Goal: Information Seeking & Learning: Learn about a topic

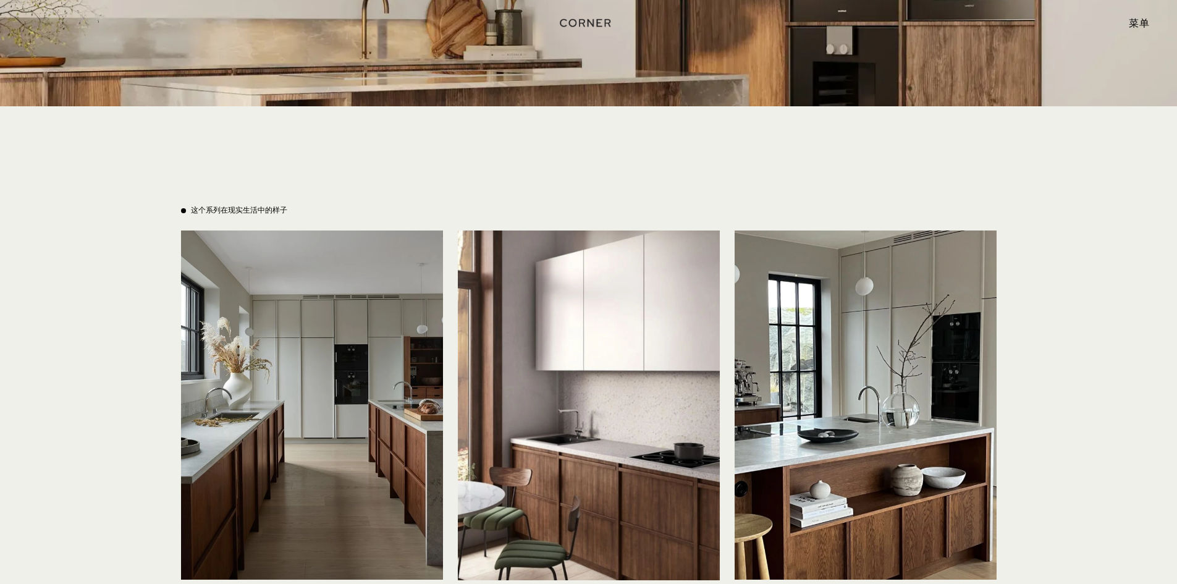
scroll to position [2763, 0]
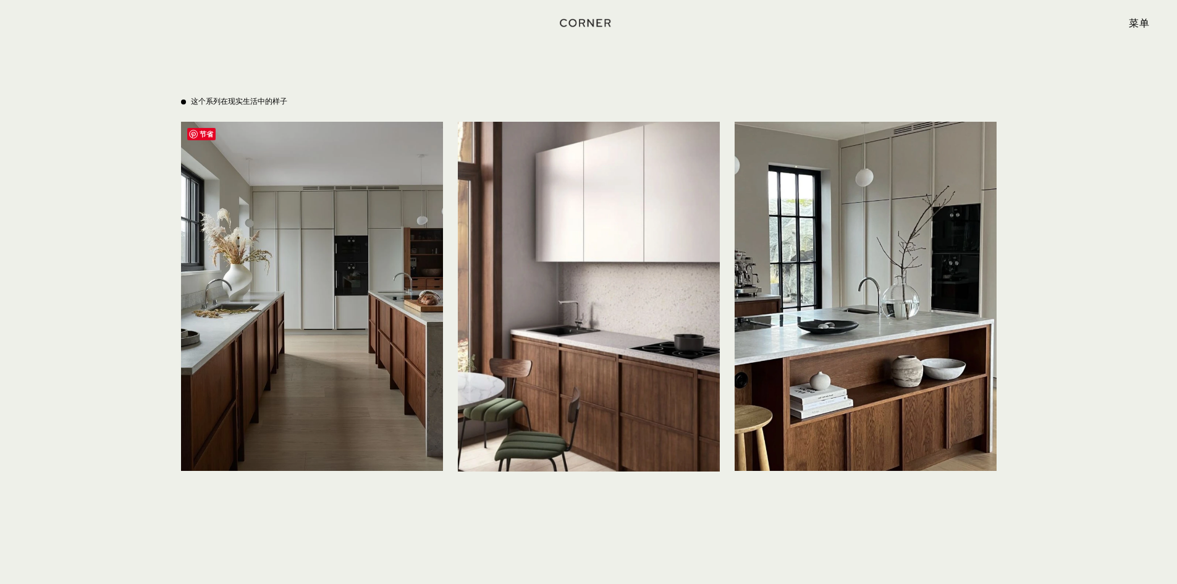
click at [251, 362] on img at bounding box center [312, 296] width 262 height 349
click at [295, 192] on img at bounding box center [312, 296] width 262 height 349
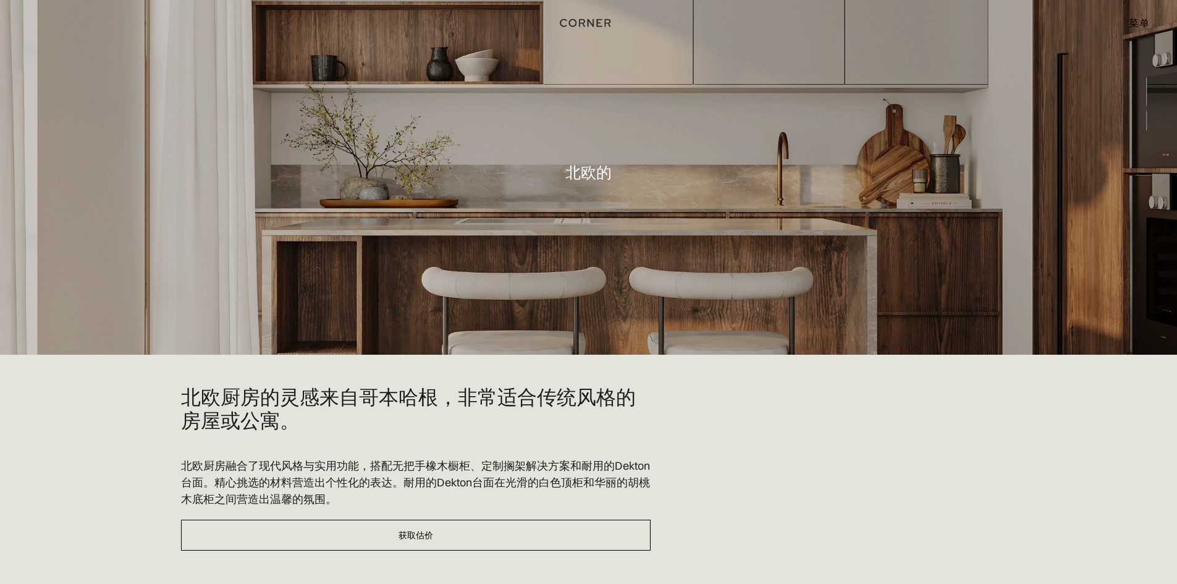
scroll to position [0, 0]
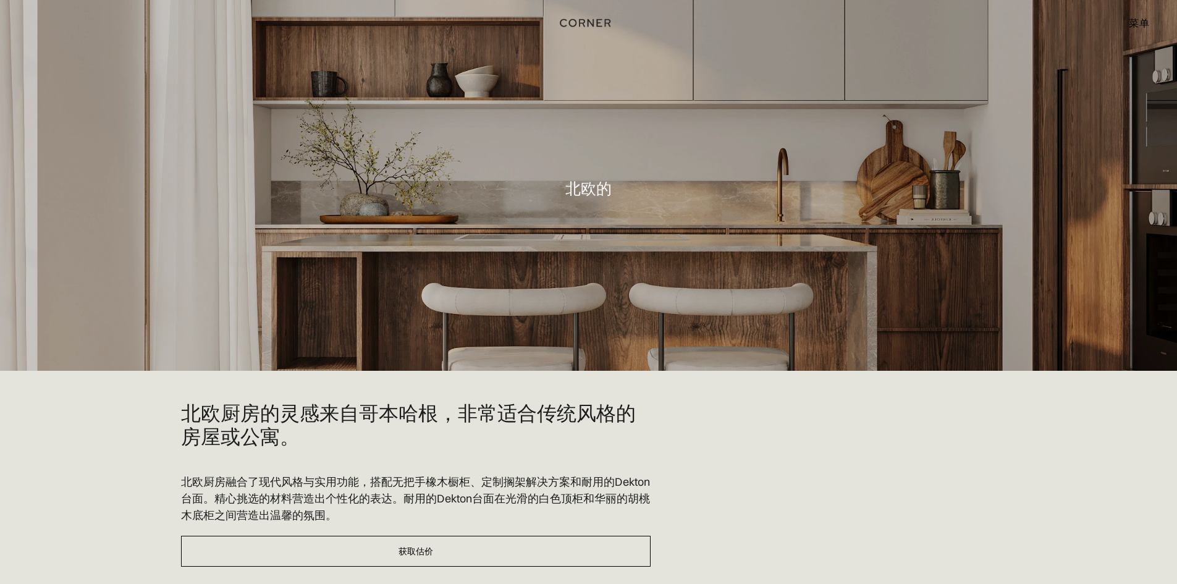
drag, startPoint x: 1126, startPoint y: 23, endPoint x: 1127, endPoint y: 29, distance: 6.2
click at [1126, 25] on div "菜单 关闭" at bounding box center [1132, 22] width 33 height 21
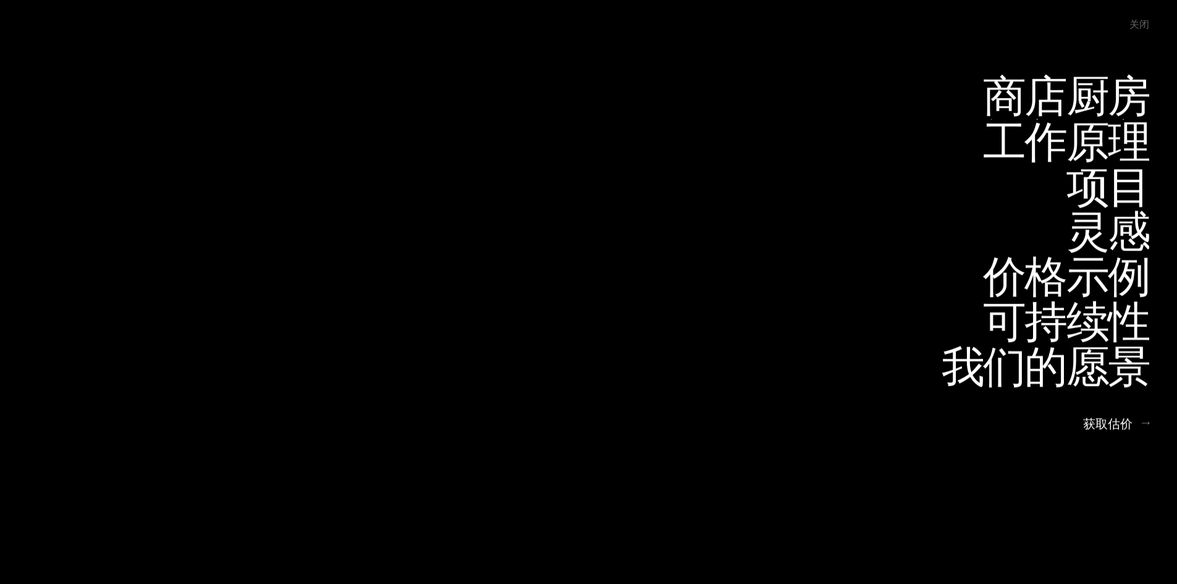
click at [1105, 85] on font "商店厨房" at bounding box center [1066, 96] width 166 height 54
click at [1100, 88] on font "商店厨房" at bounding box center [1049, 96] width 173 height 61
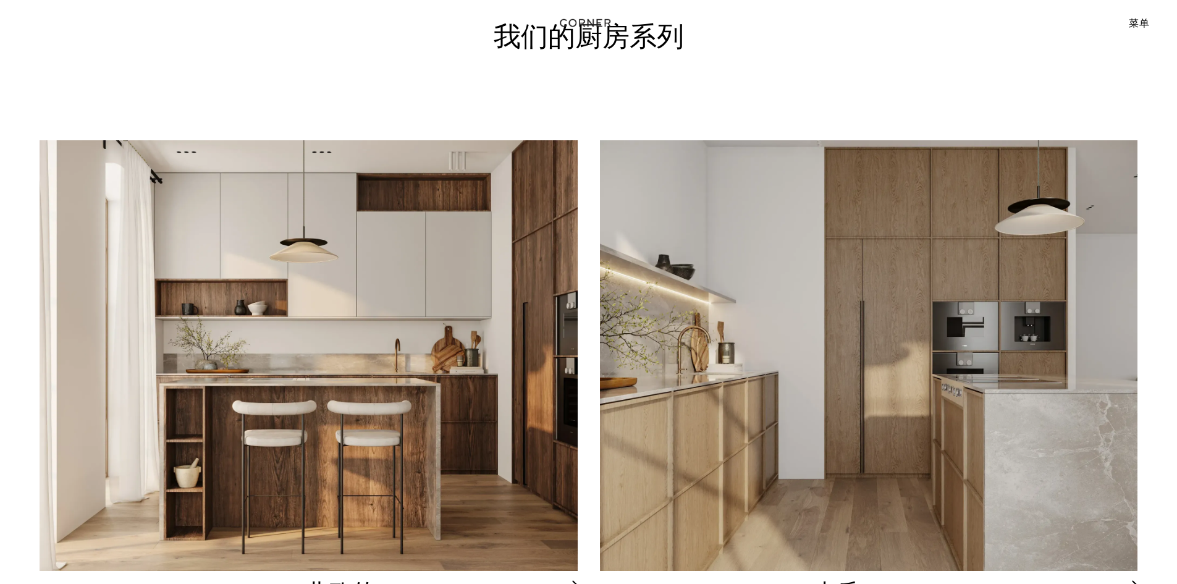
scroll to position [124, 0]
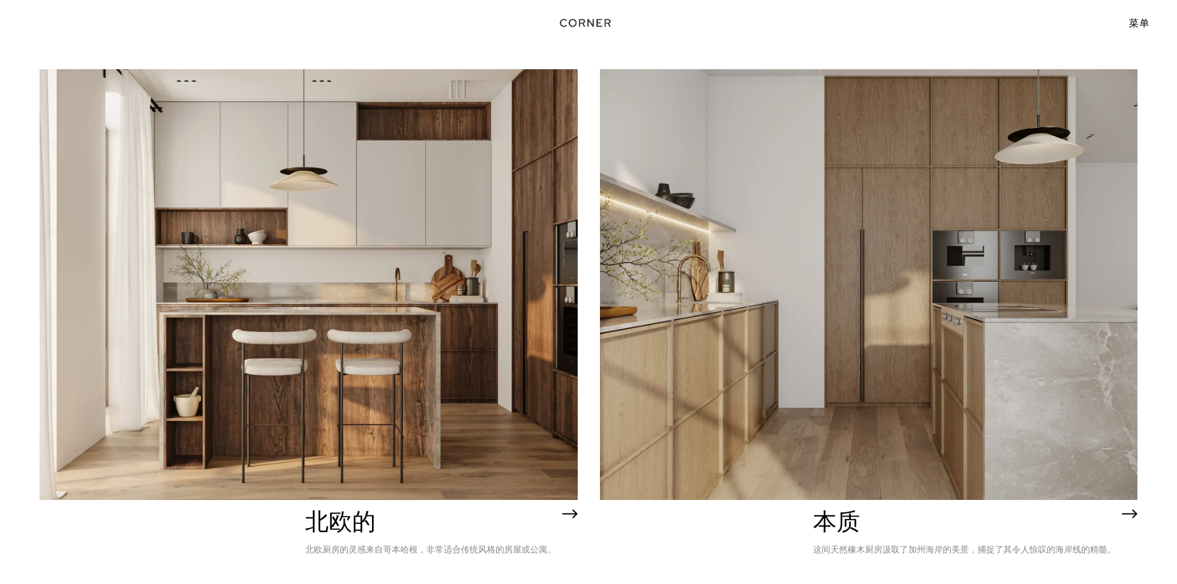
click at [861, 267] on img at bounding box center [869, 284] width 538 height 430
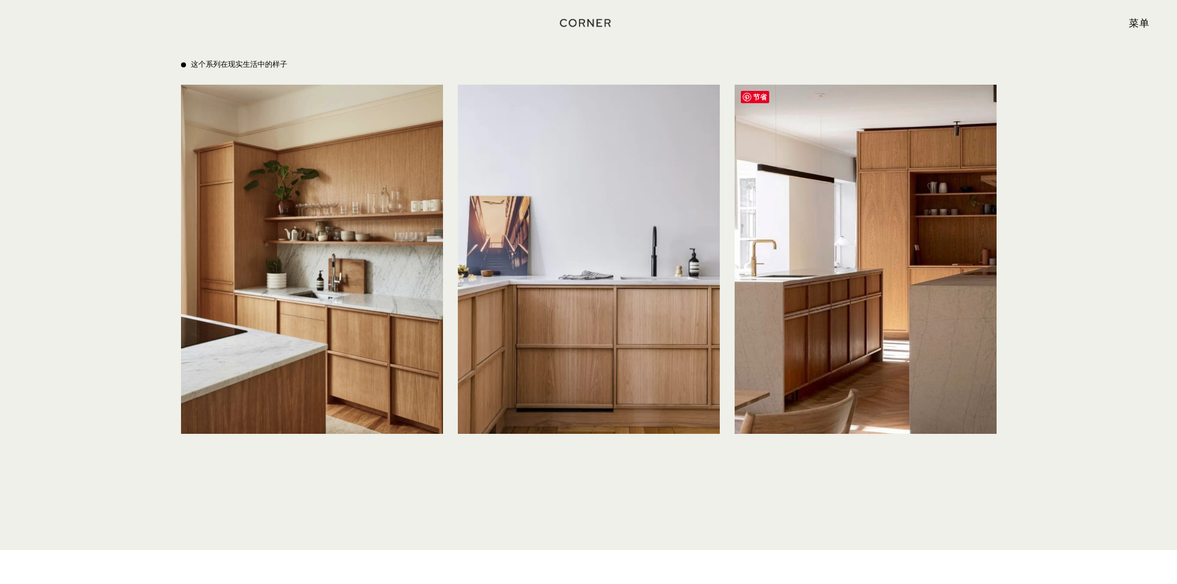
scroll to position [2780, 0]
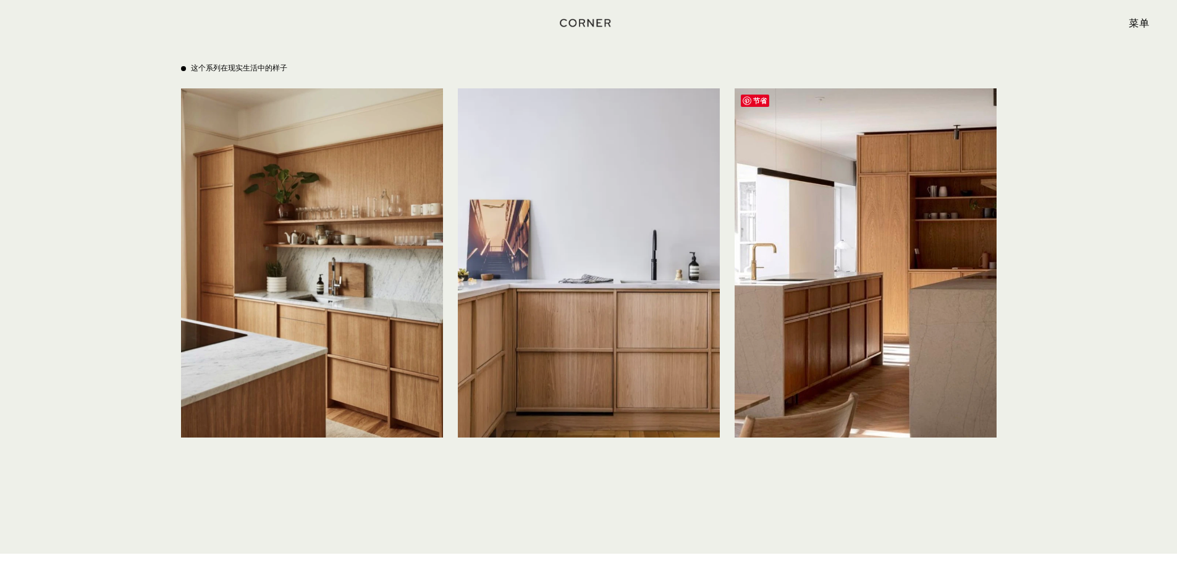
click at [872, 303] on img at bounding box center [866, 262] width 262 height 349
click at [906, 325] on img at bounding box center [866, 262] width 262 height 349
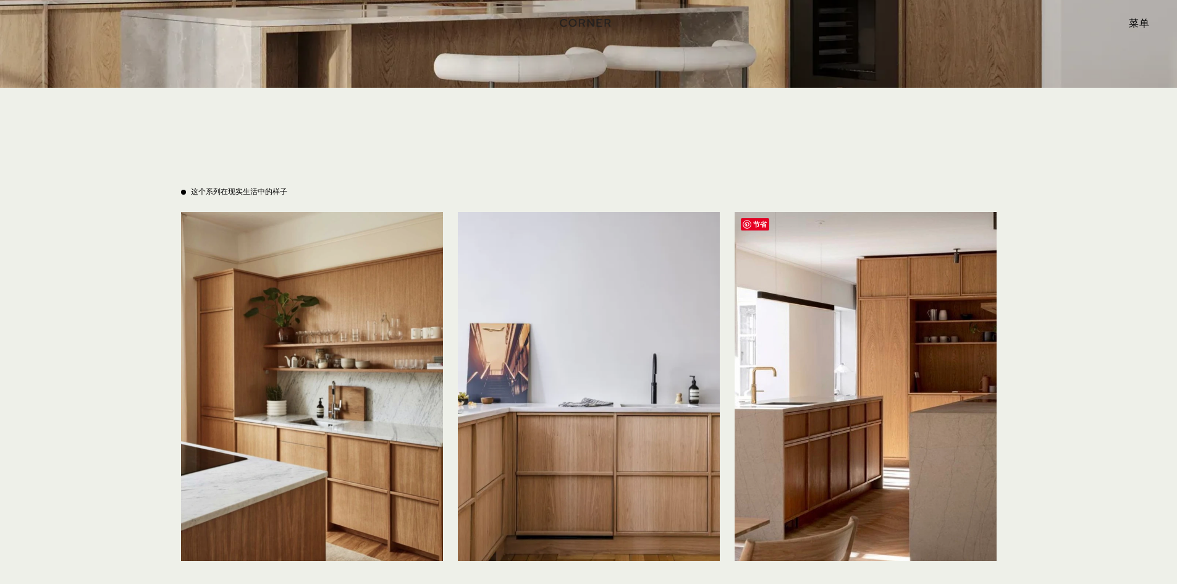
click at [843, 391] on img at bounding box center [866, 386] width 262 height 349
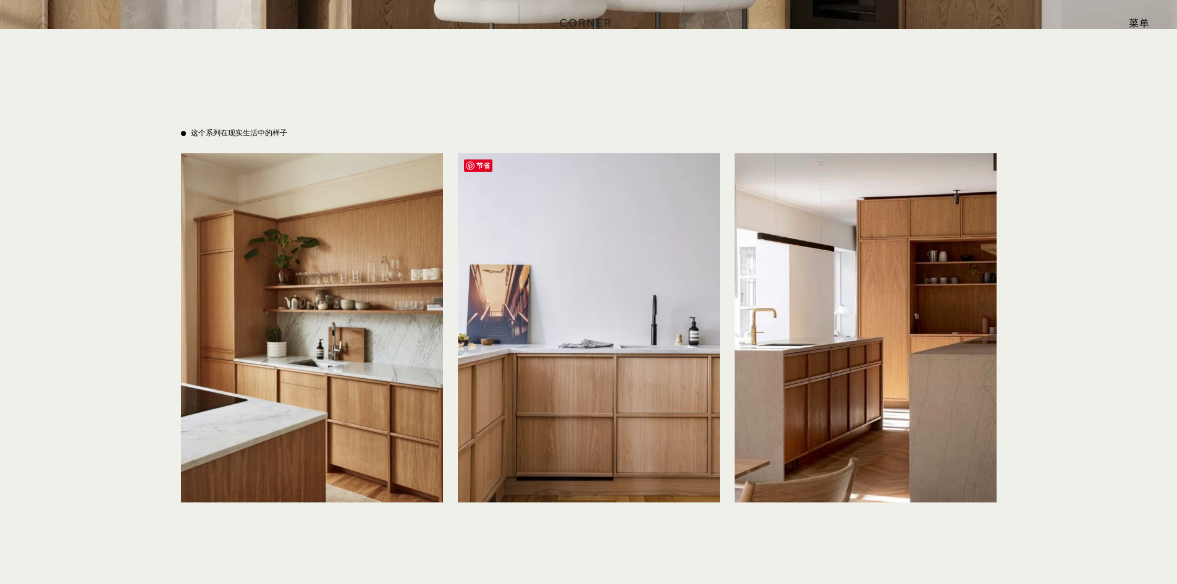
scroll to position [2718, 0]
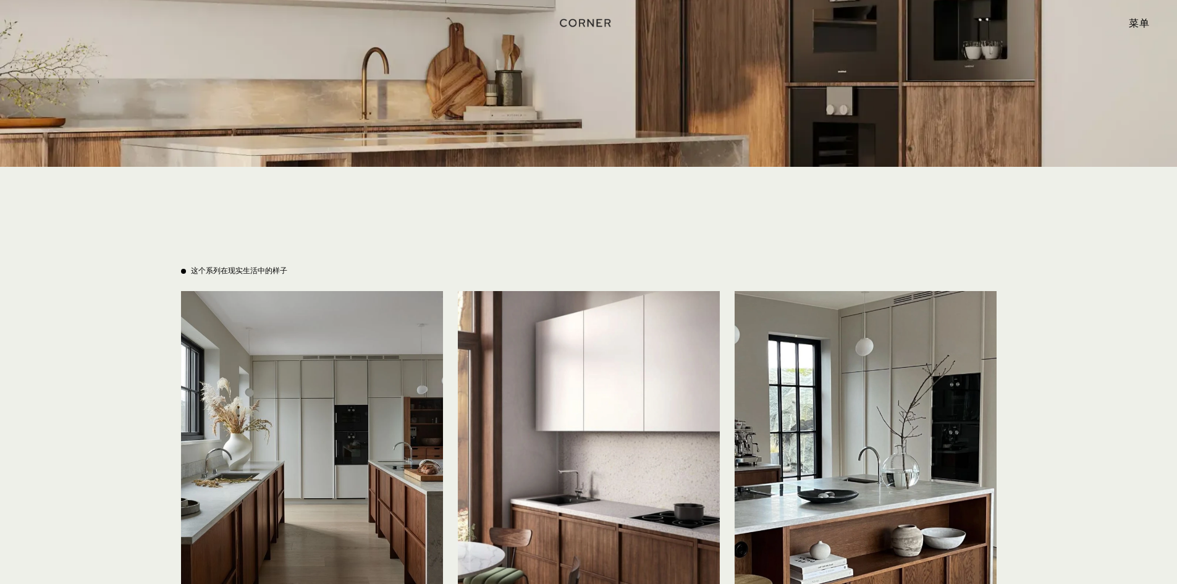
scroll to position [2780, 0]
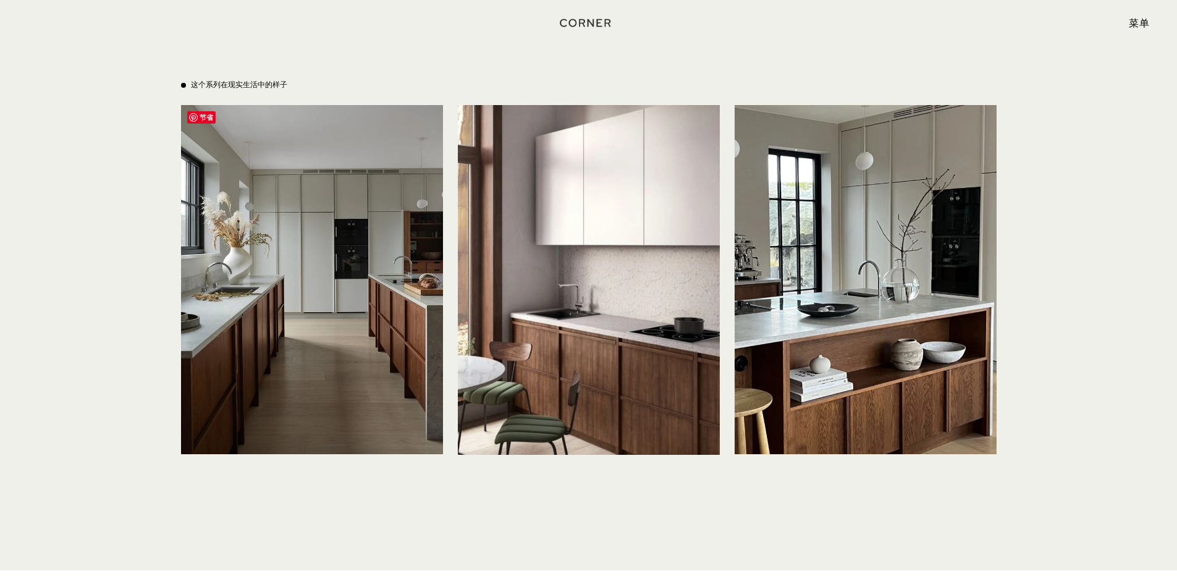
click at [331, 348] on img at bounding box center [312, 279] width 262 height 349
click at [848, 263] on img at bounding box center [866, 279] width 262 height 349
click at [200, 116] on font "节省" at bounding box center [207, 117] width 14 height 7
click at [315, 171] on img at bounding box center [312, 279] width 262 height 349
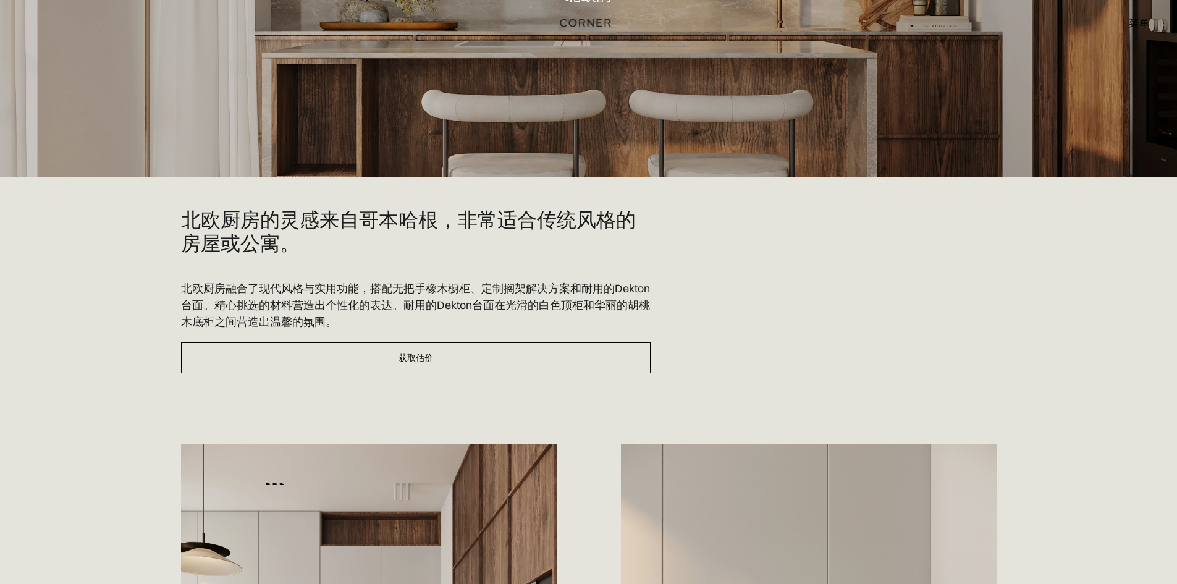
scroll to position [0, 0]
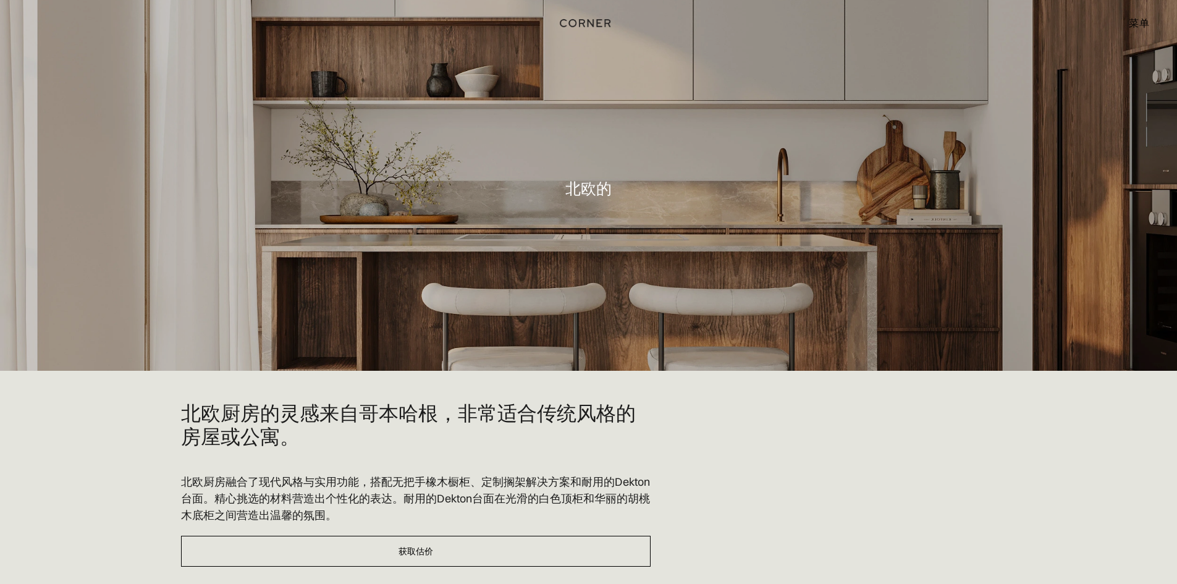
click at [587, 188] on font "北欧的" at bounding box center [588, 188] width 46 height 19
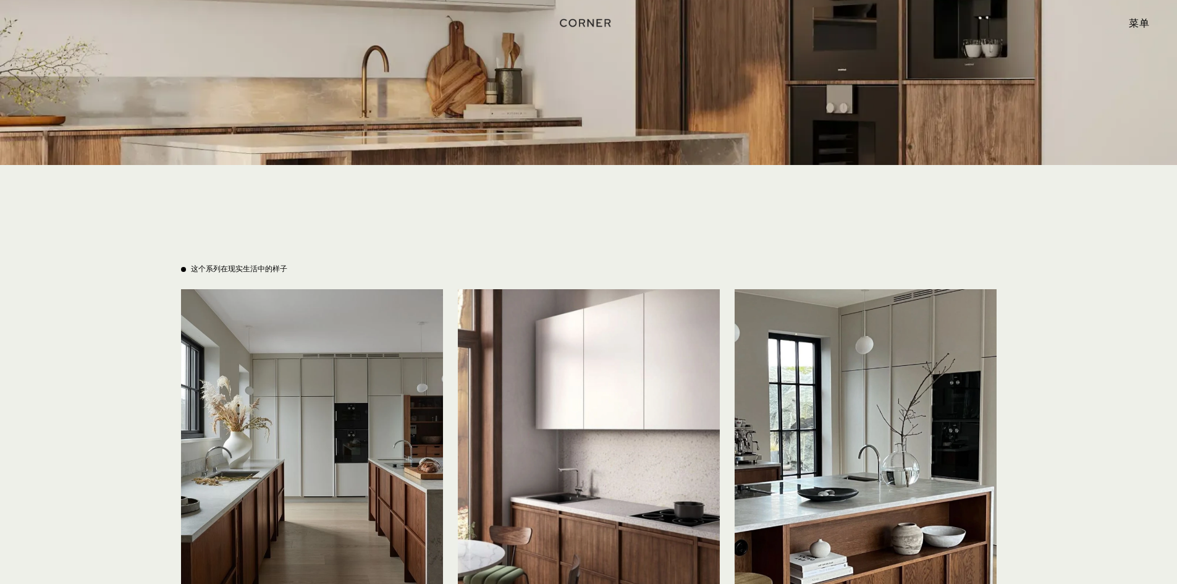
scroll to position [2780, 0]
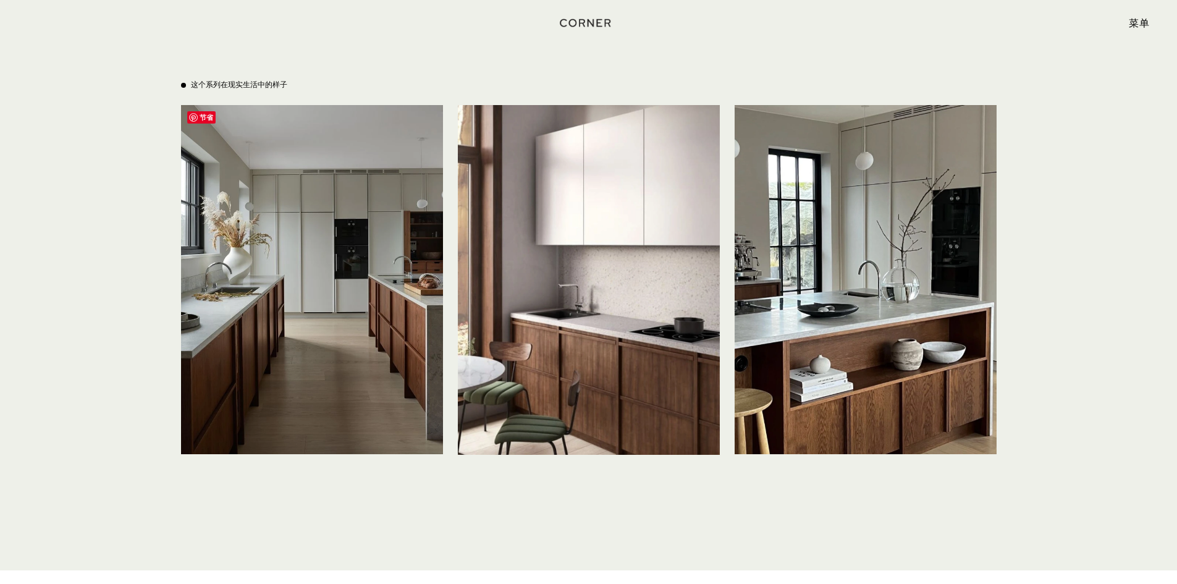
click at [371, 242] on img at bounding box center [312, 279] width 262 height 349
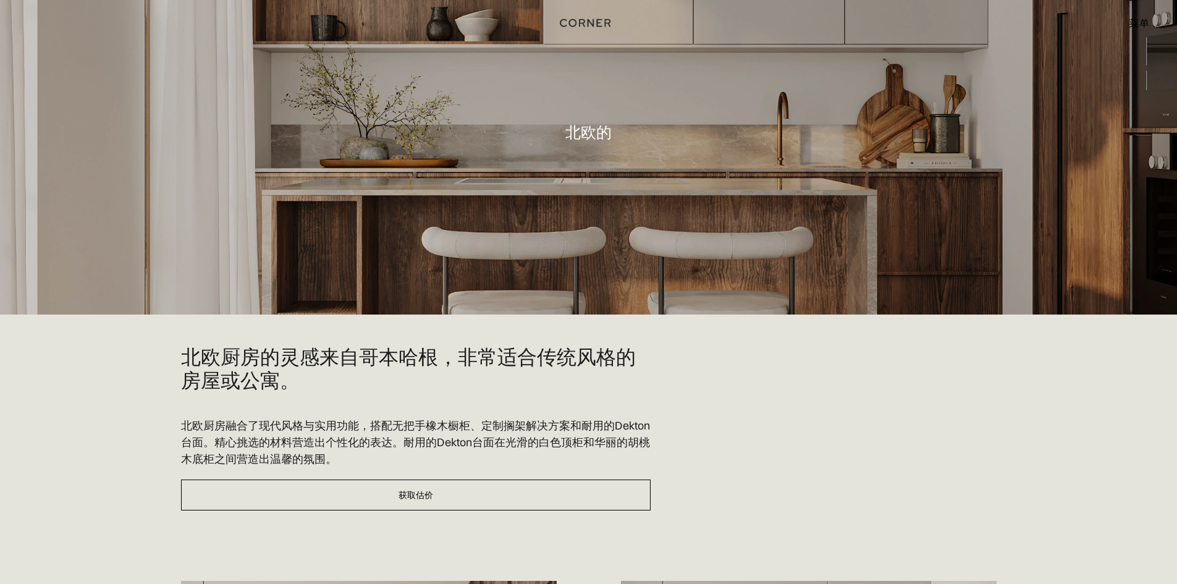
scroll to position [0, 0]
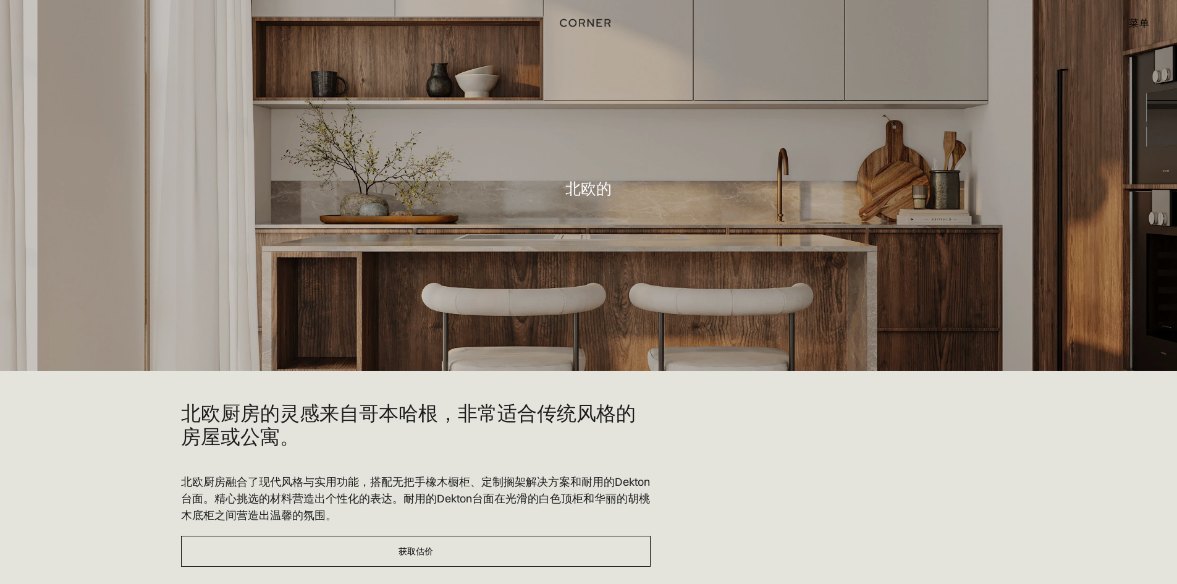
click at [1145, 19] on font "菜单" at bounding box center [1139, 23] width 20 height 12
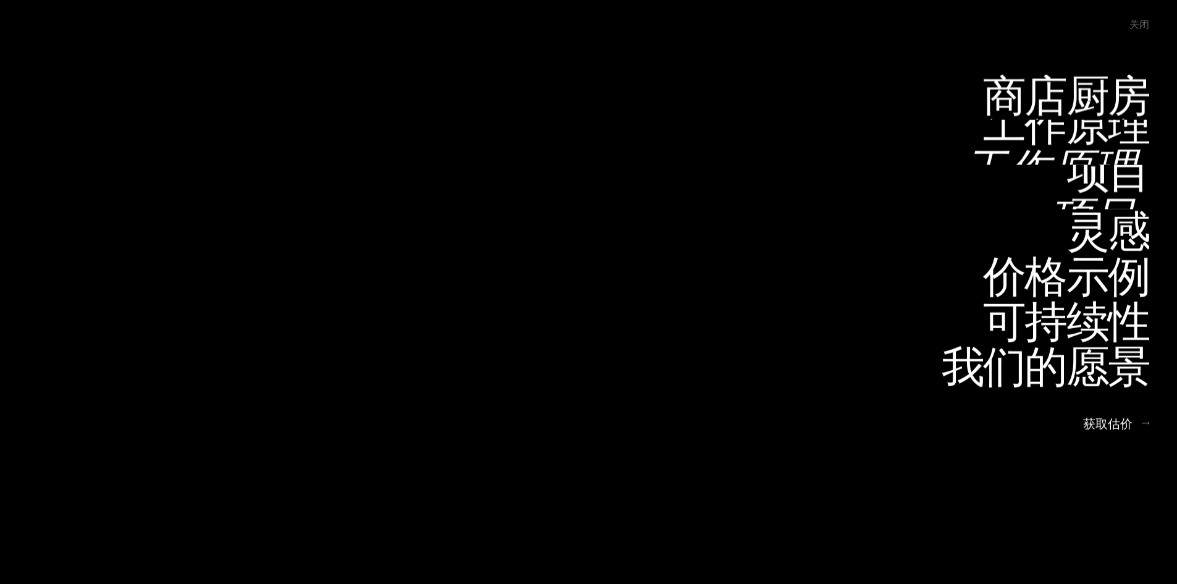
click at [1109, 184] on font "项目" at bounding box center [1093, 214] width 86 height 61
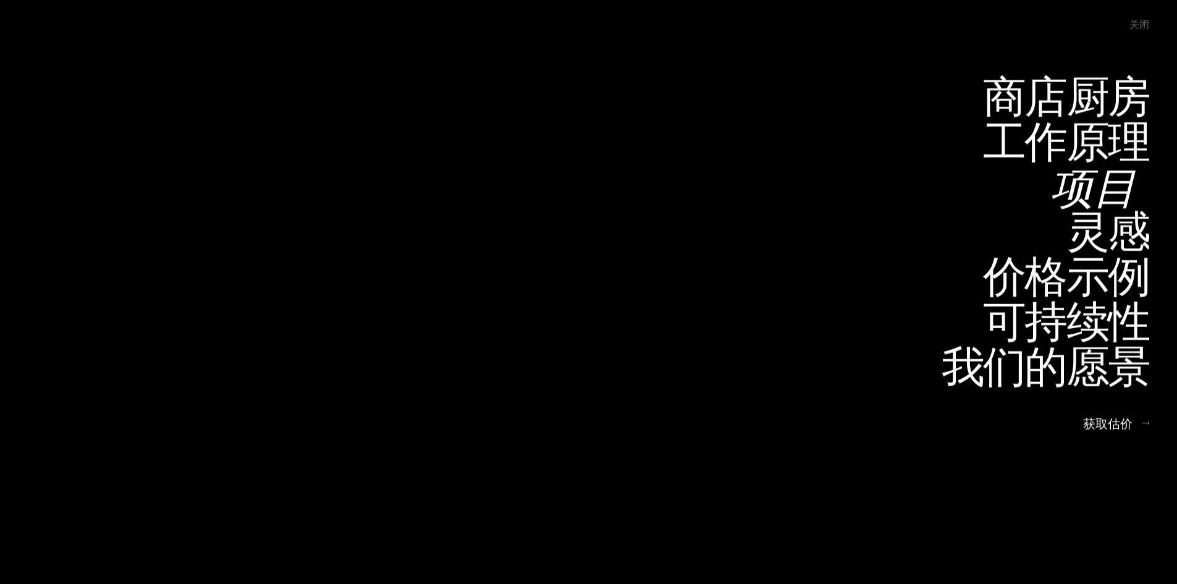
click at [1110, 187] on font "项目" at bounding box center [1093, 186] width 86 height 61
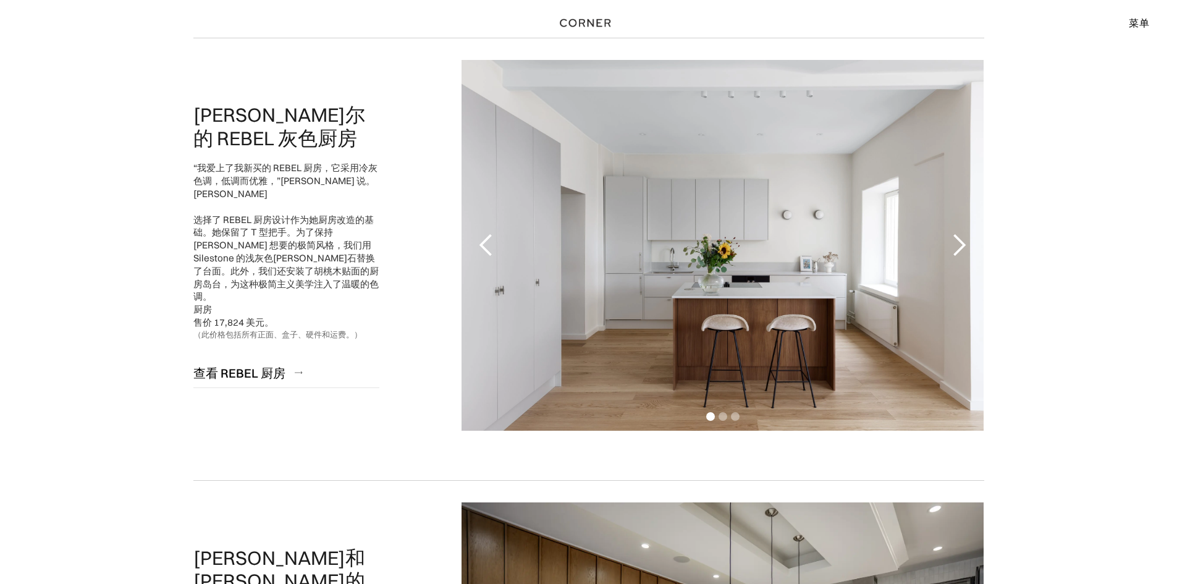
scroll to position [124, 0]
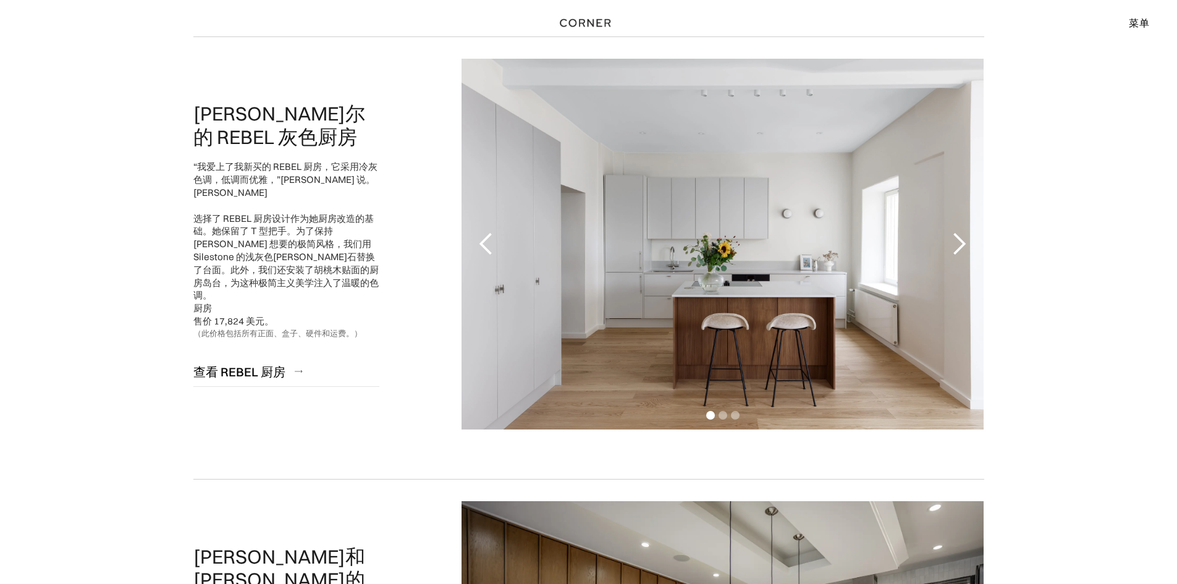
click at [969, 246] on div "下一张幻灯片" at bounding box center [958, 244] width 25 height 25
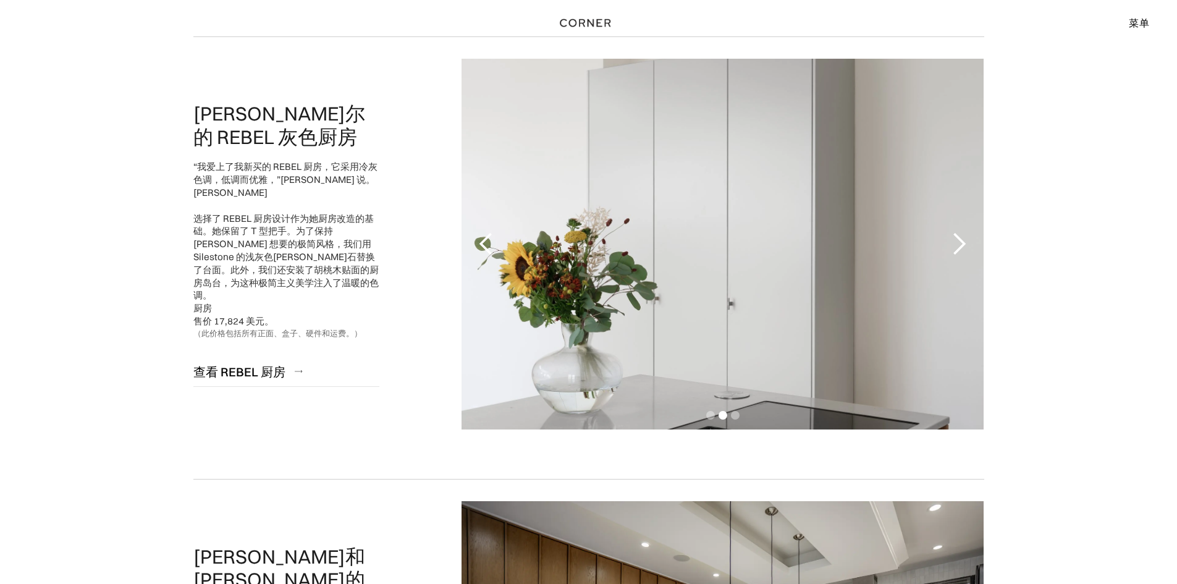
click at [969, 246] on div "下一张幻灯片" at bounding box center [958, 244] width 25 height 25
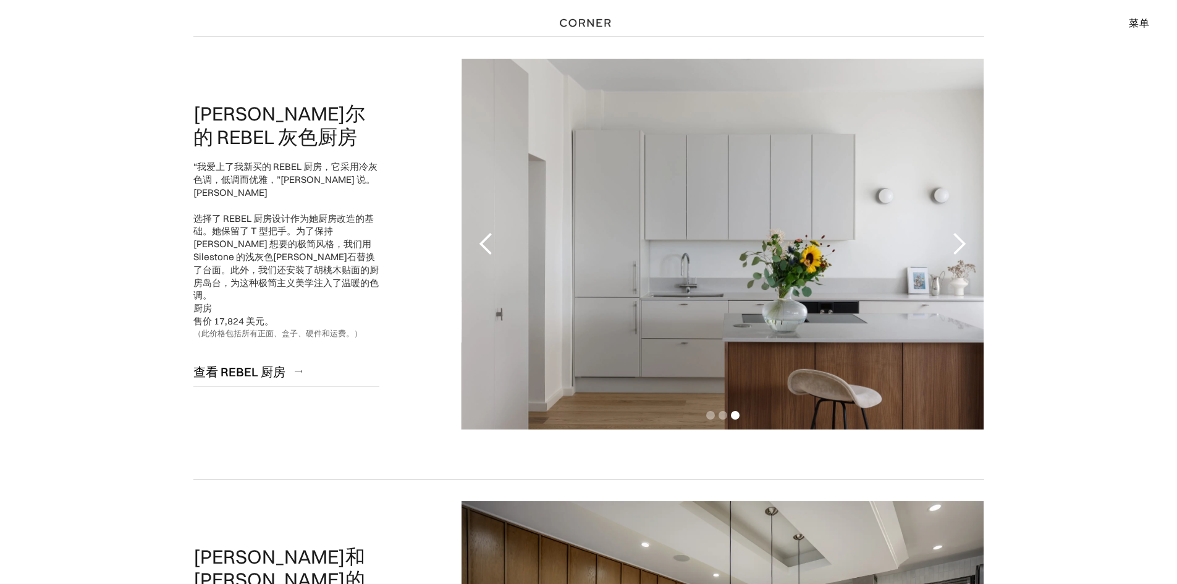
click at [969, 246] on div "下一张幻灯片" at bounding box center [958, 244] width 25 height 25
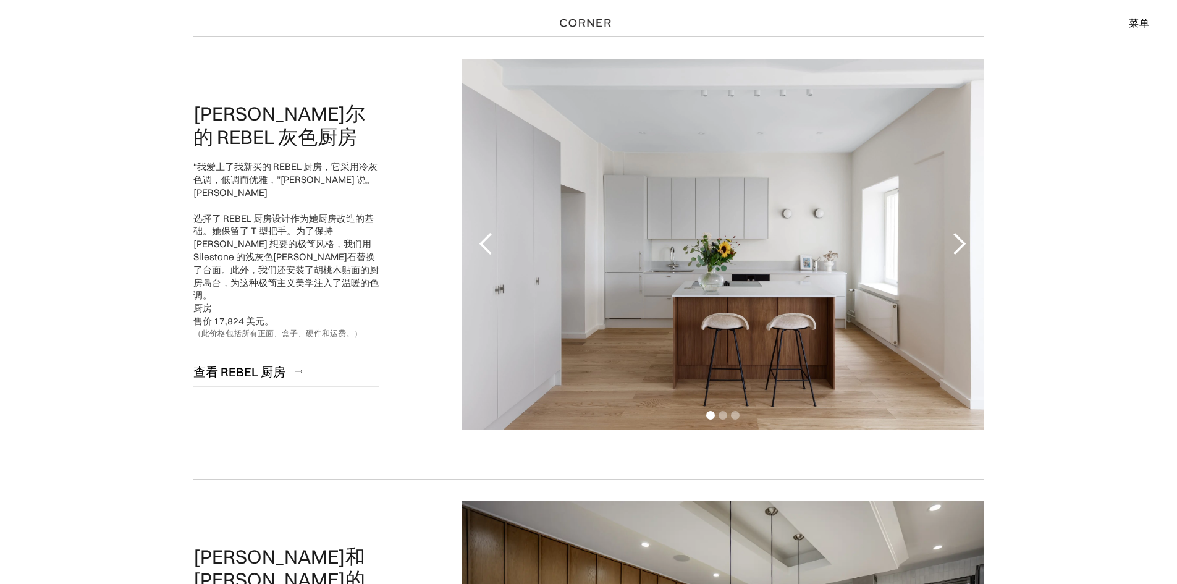
click at [969, 246] on div "下一张幻灯片" at bounding box center [958, 244] width 25 height 25
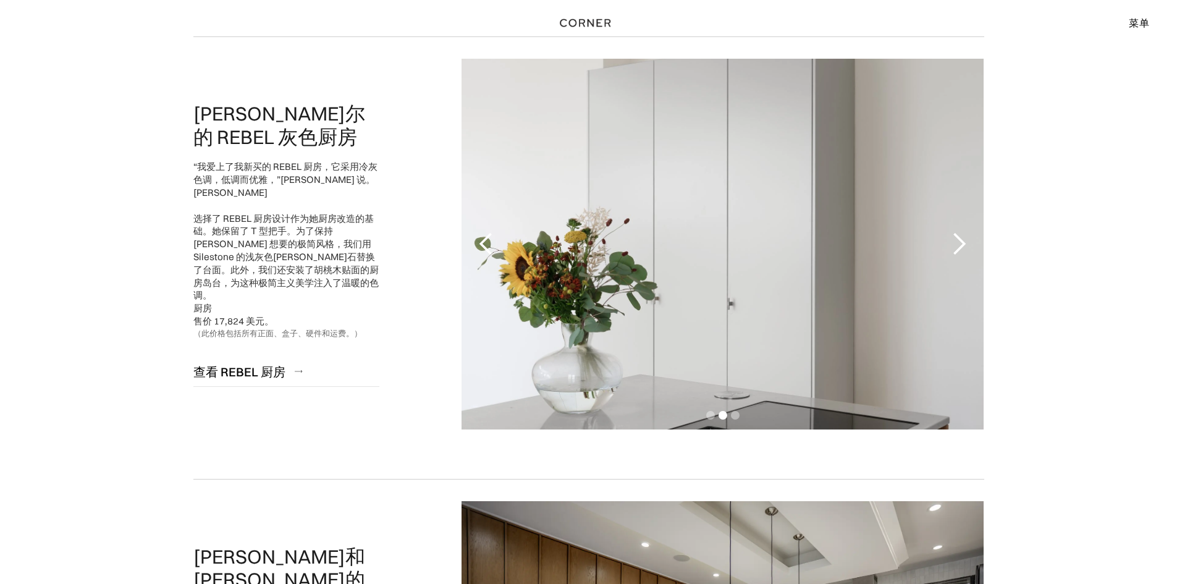
click at [969, 246] on div "下一张幻灯片" at bounding box center [958, 244] width 25 height 25
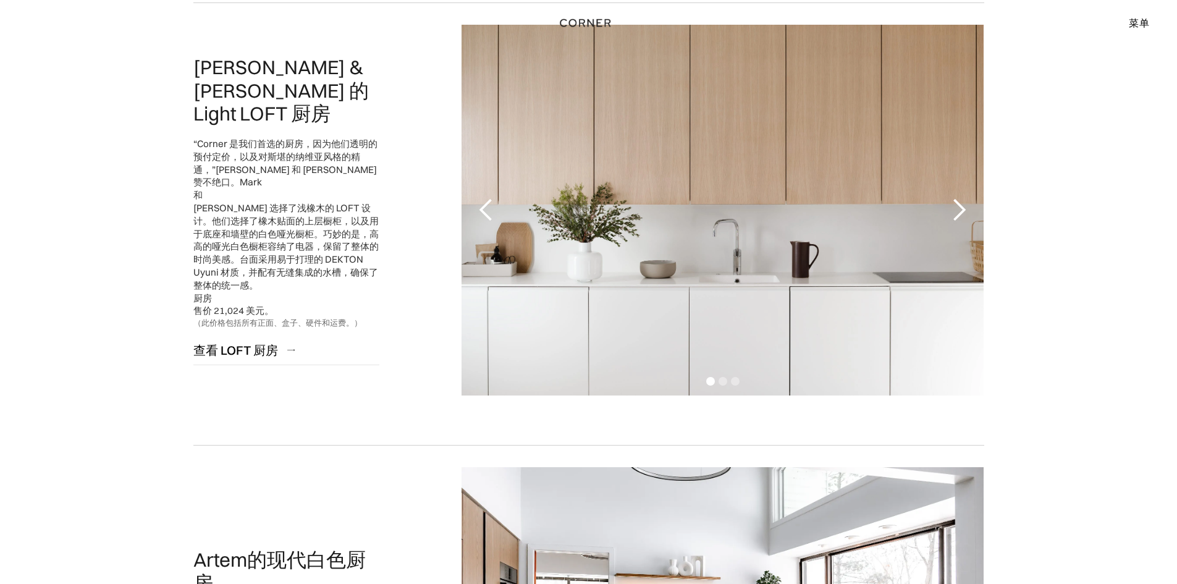
scroll to position [988, 0]
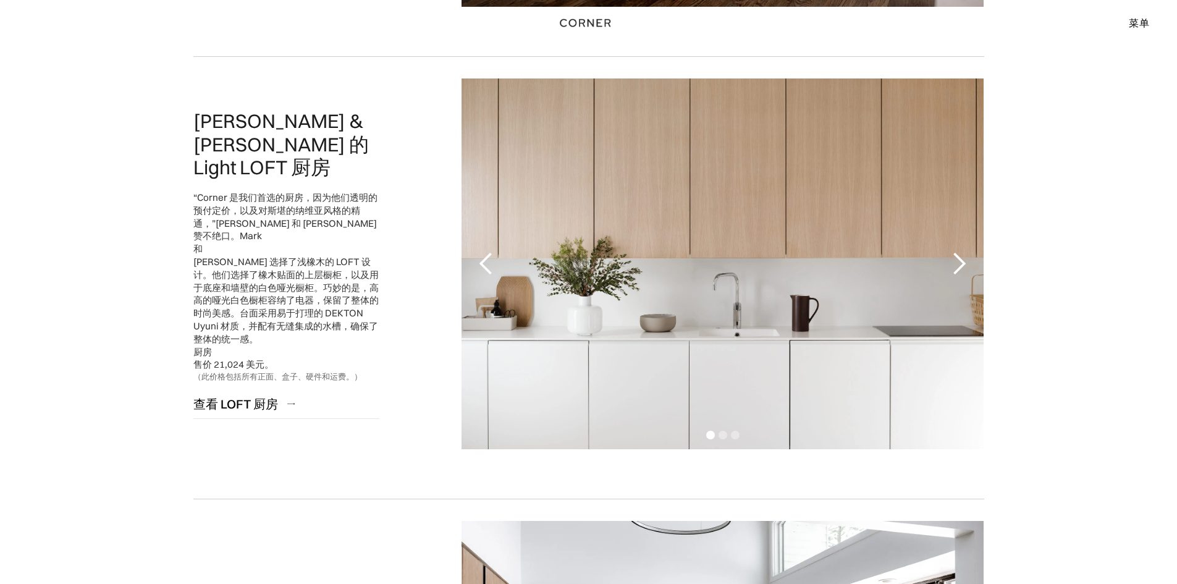
click at [960, 272] on div "下一张幻灯片" at bounding box center [958, 263] width 25 height 25
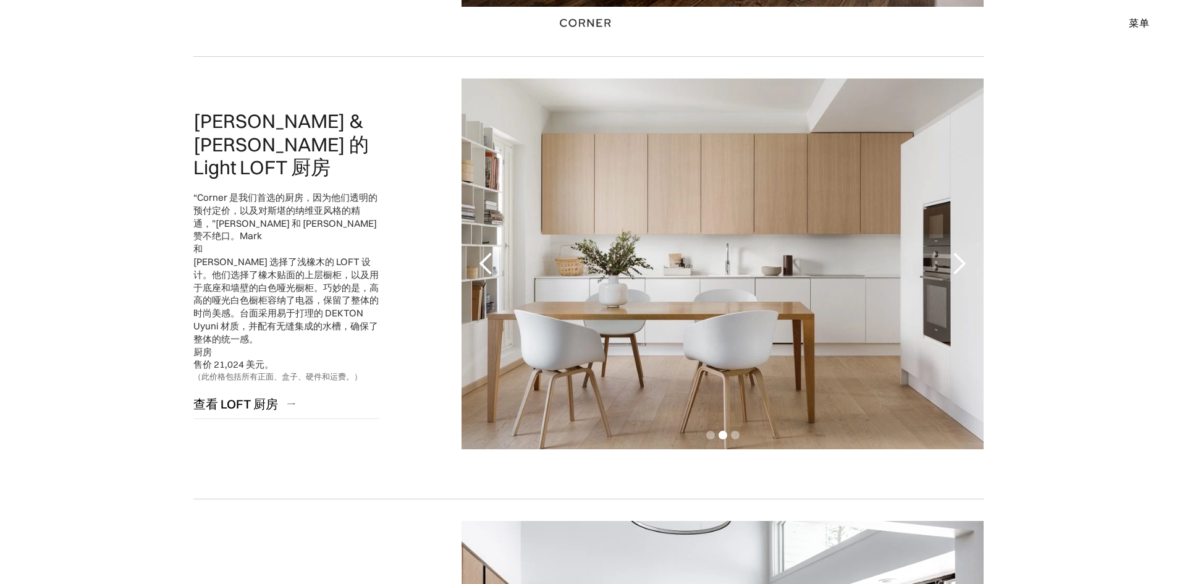
click at [960, 272] on div "下一张幻灯片" at bounding box center [958, 263] width 25 height 25
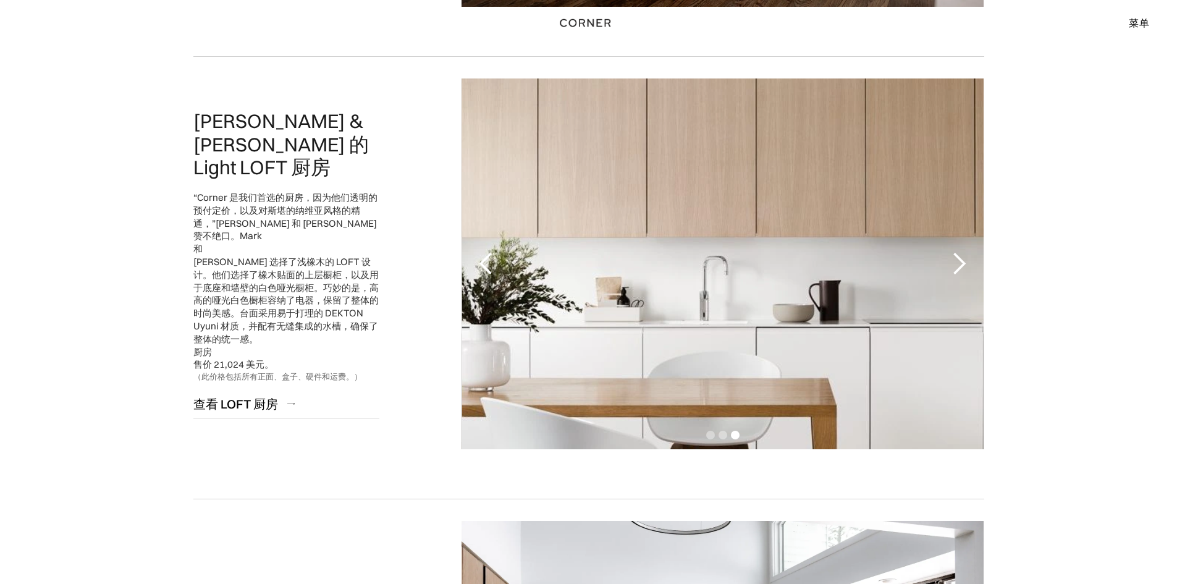
click at [962, 256] on div "下一张幻灯片" at bounding box center [958, 263] width 25 height 25
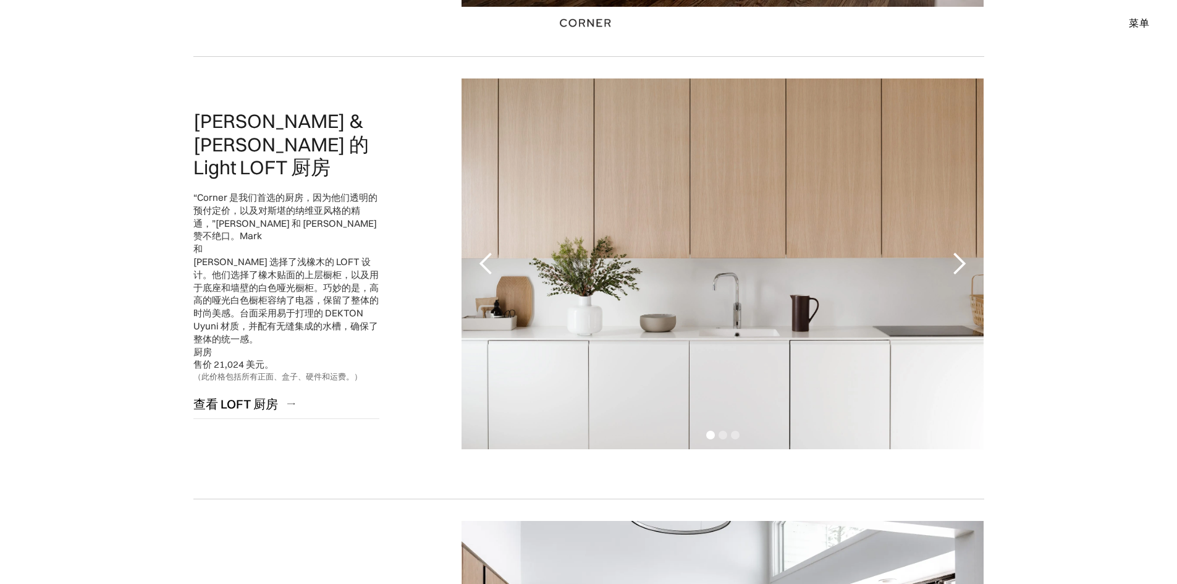
click at [966, 255] on div "下一张幻灯片" at bounding box center [958, 263] width 25 height 25
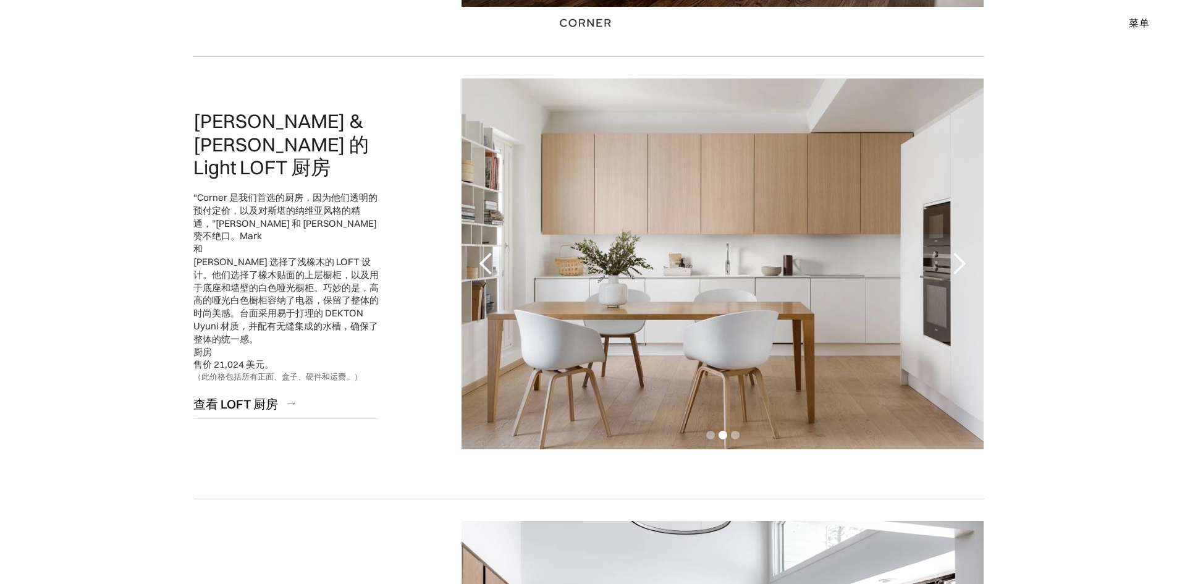
click at [966, 255] on div "下一张幻灯片" at bounding box center [958, 263] width 25 height 25
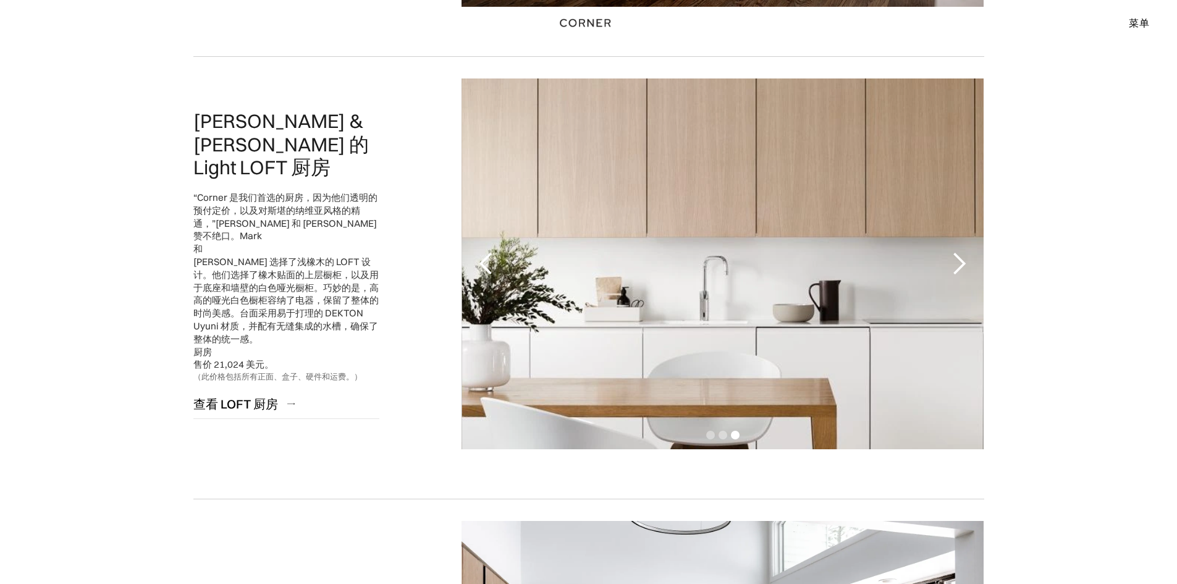
click at [497, 272] on div "上一张幻灯片" at bounding box center [486, 263] width 25 height 25
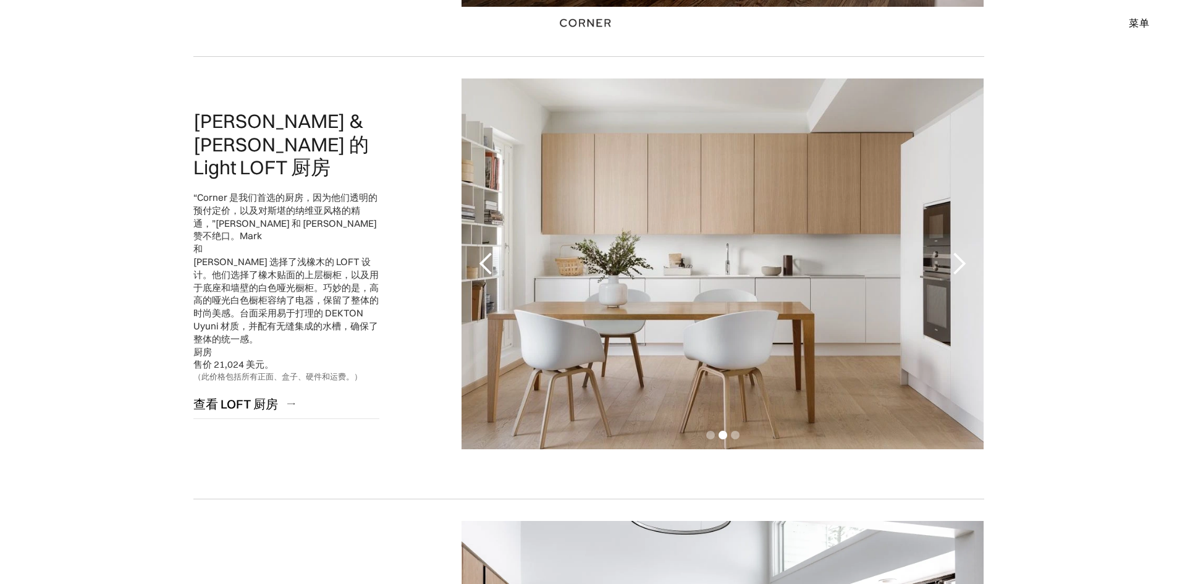
click at [970, 274] on div "下一张幻灯片" at bounding box center [958, 263] width 25 height 25
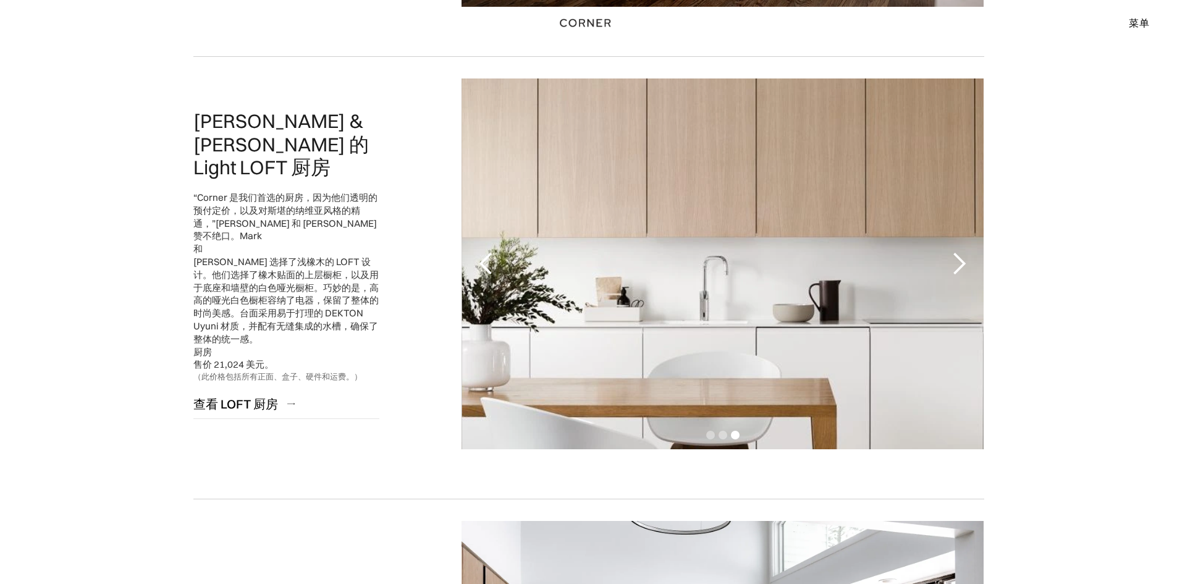
click at [970, 274] on div "下一张幻灯片" at bounding box center [958, 263] width 25 height 25
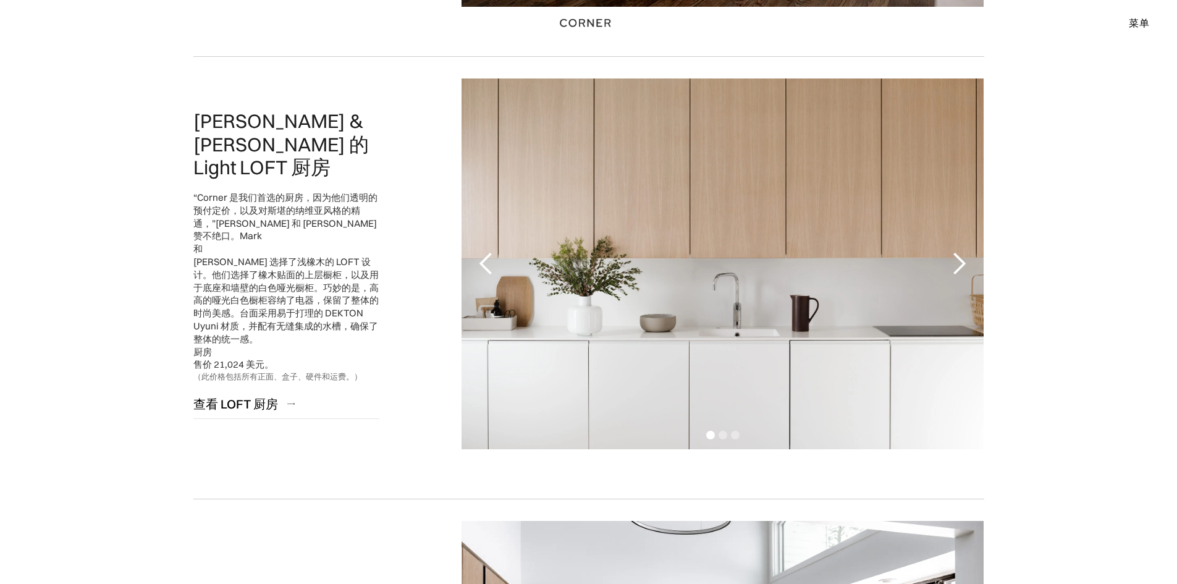
click at [970, 274] on div "下一张幻灯片" at bounding box center [958, 263] width 25 height 25
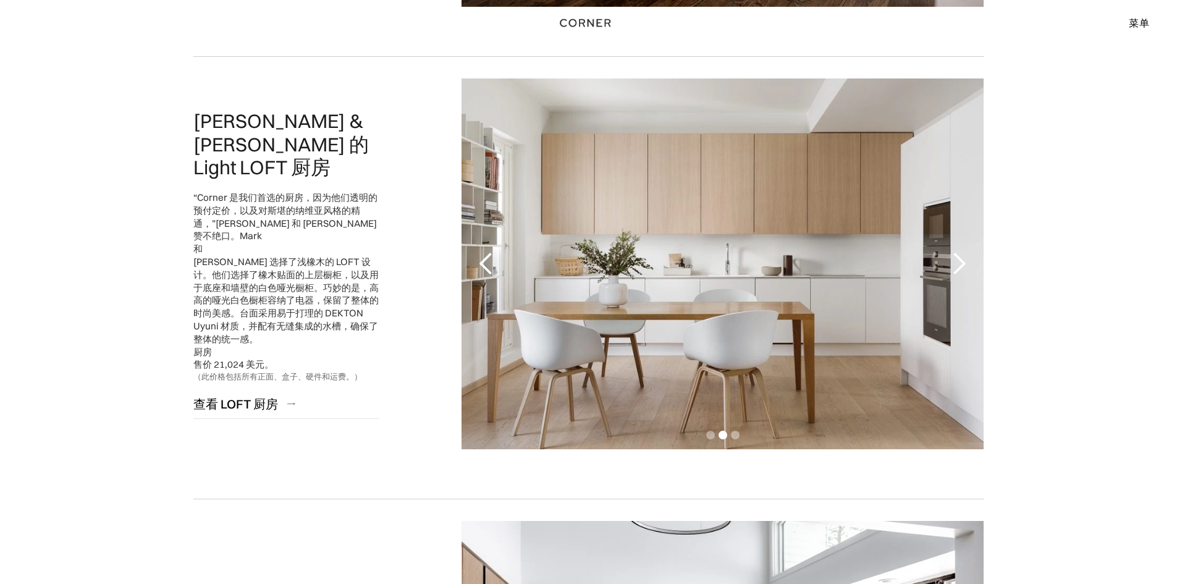
click at [970, 274] on div "下一张幻灯片" at bounding box center [958, 263] width 25 height 25
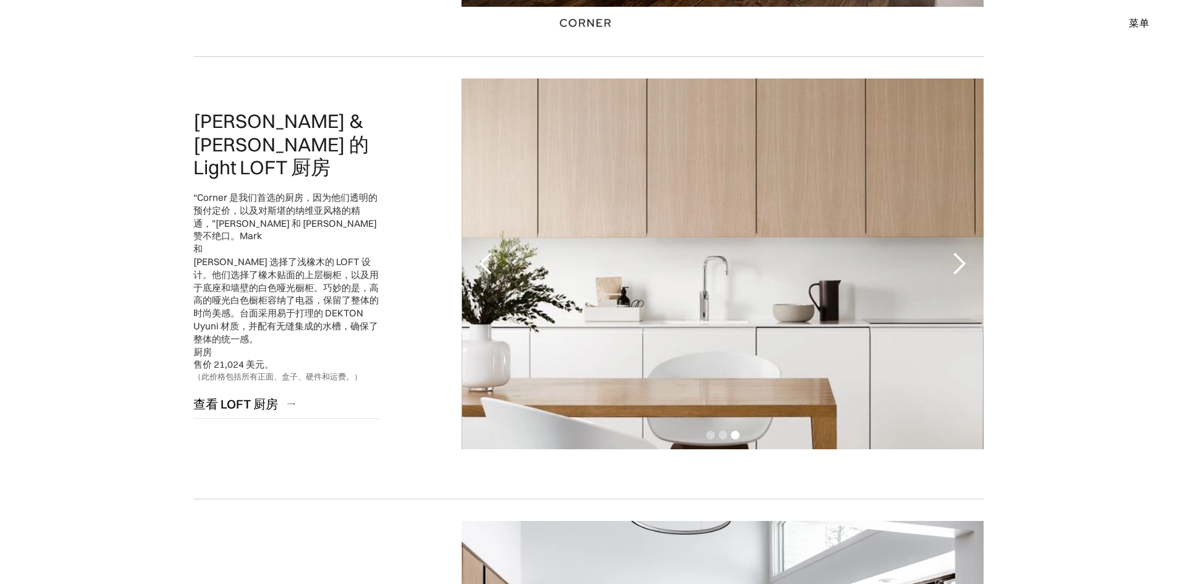
click at [491, 261] on div "上一张幻灯片" at bounding box center [486, 263] width 25 height 25
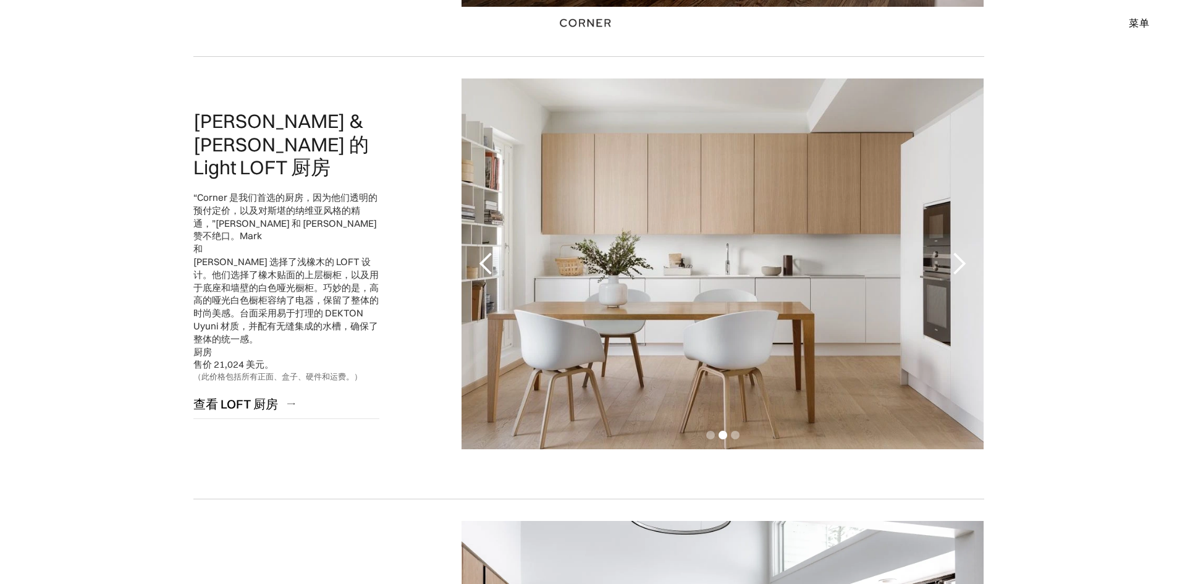
click at [956, 265] on div "下一张幻灯片" at bounding box center [958, 263] width 25 height 25
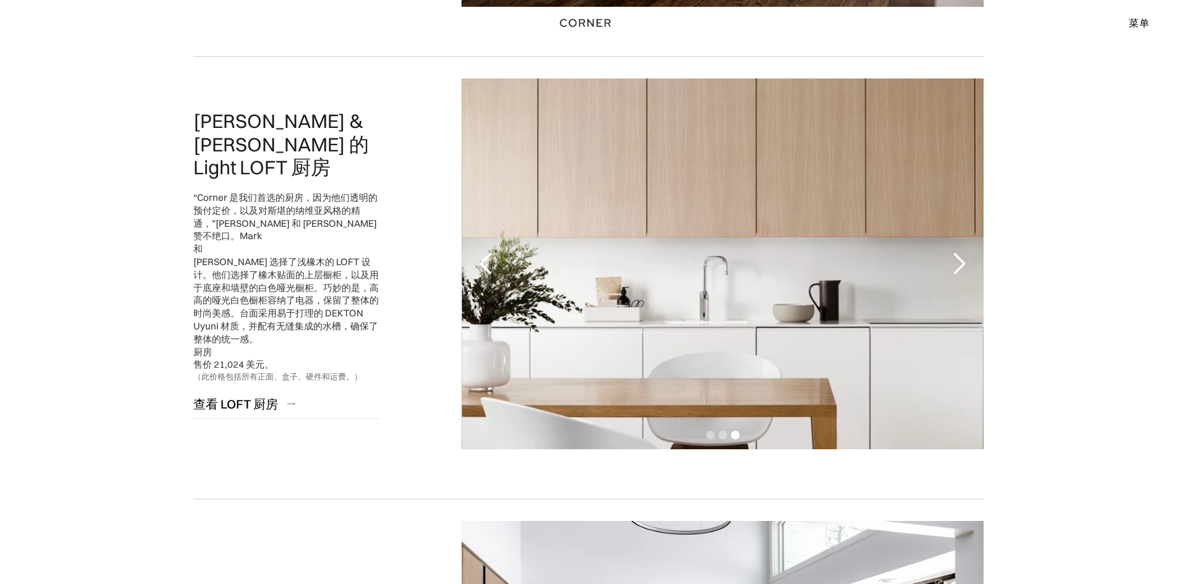
click at [956, 265] on div "下一张幻灯片" at bounding box center [958, 263] width 25 height 25
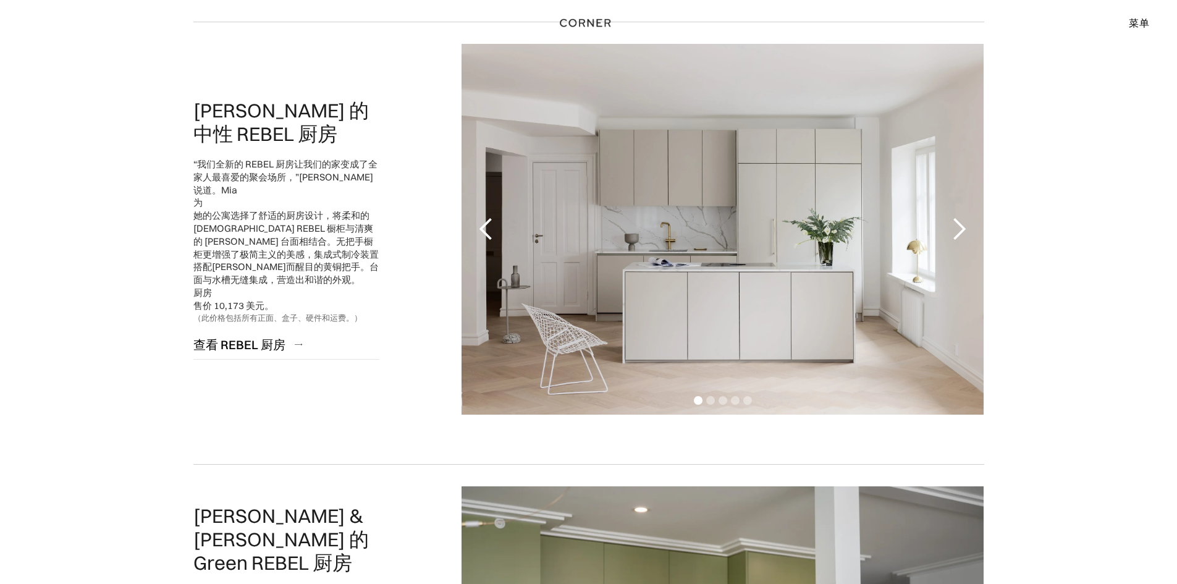
scroll to position [1915, 0]
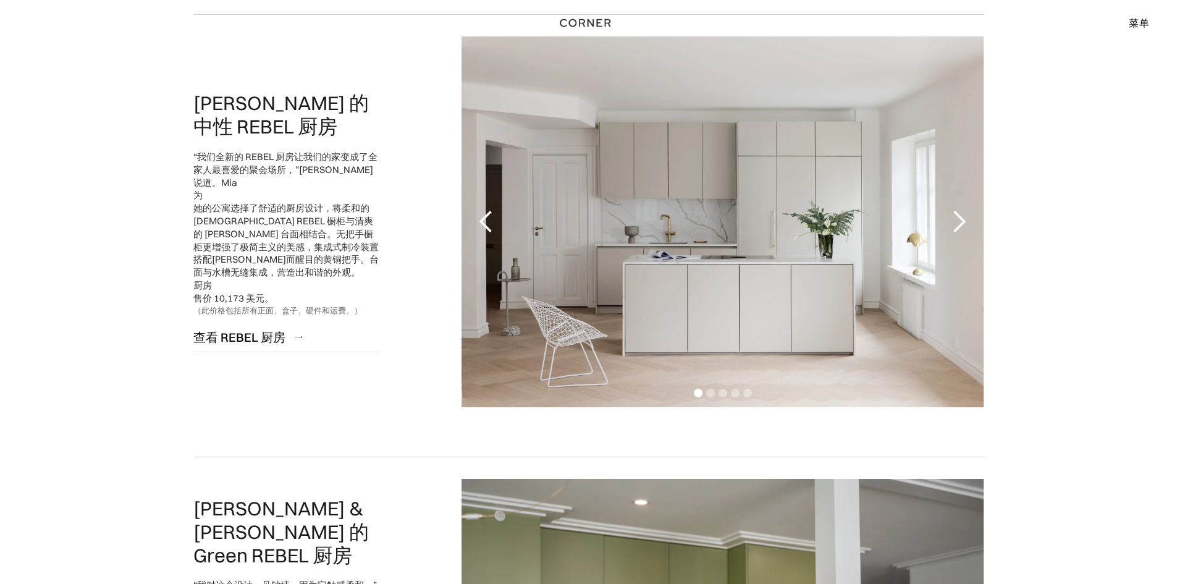
click at [980, 210] on div "下一张幻灯片" at bounding box center [958, 221] width 49 height 371
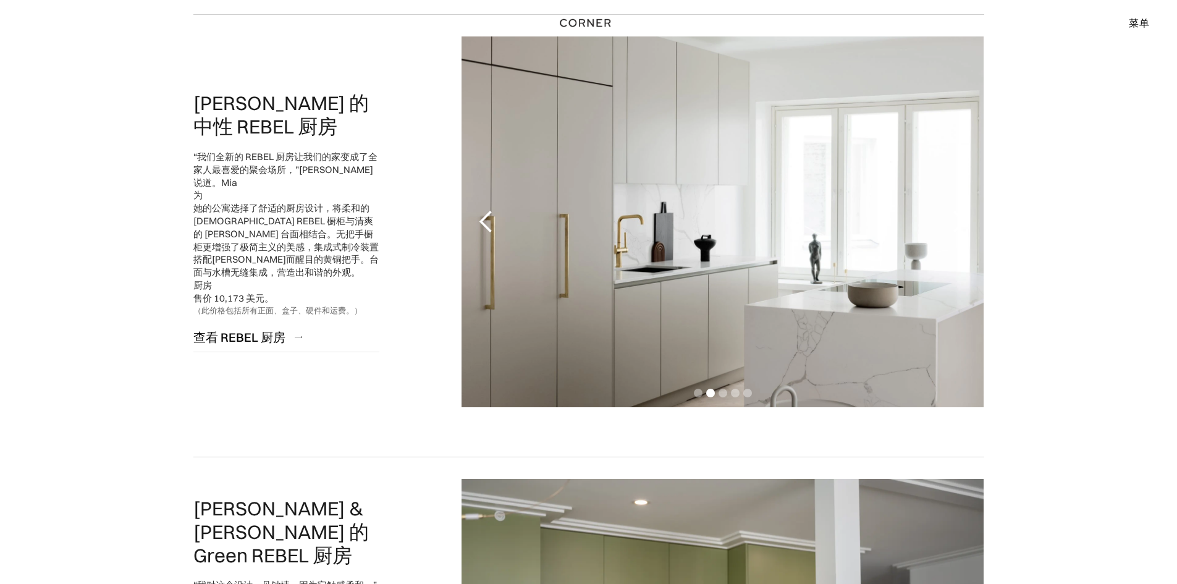
click at [980, 210] on div "下一张幻灯片" at bounding box center [958, 221] width 49 height 371
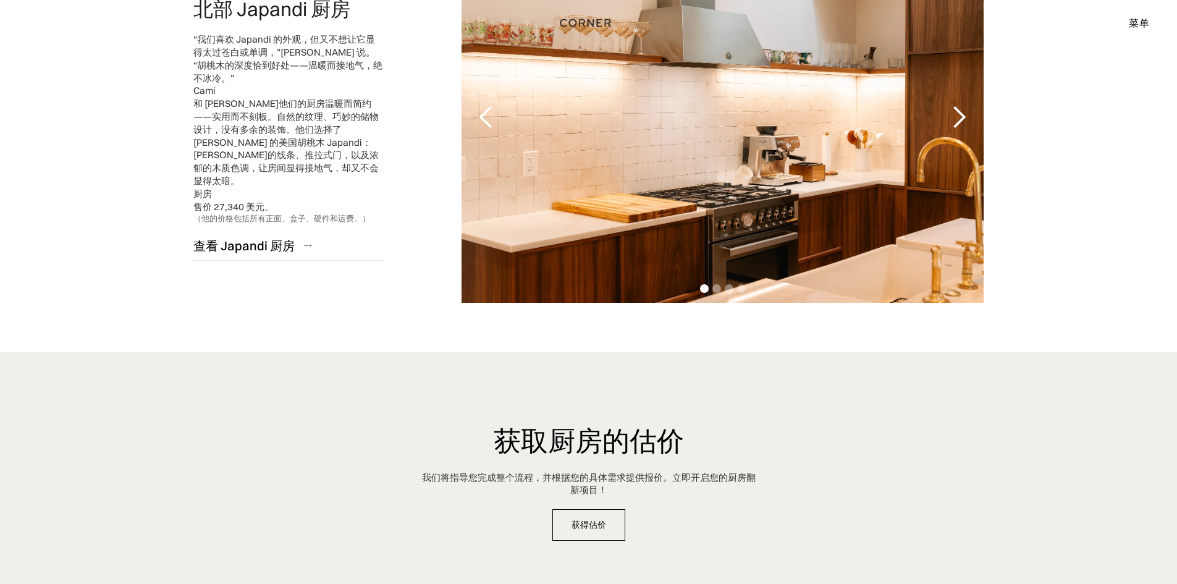
scroll to position [3027, 0]
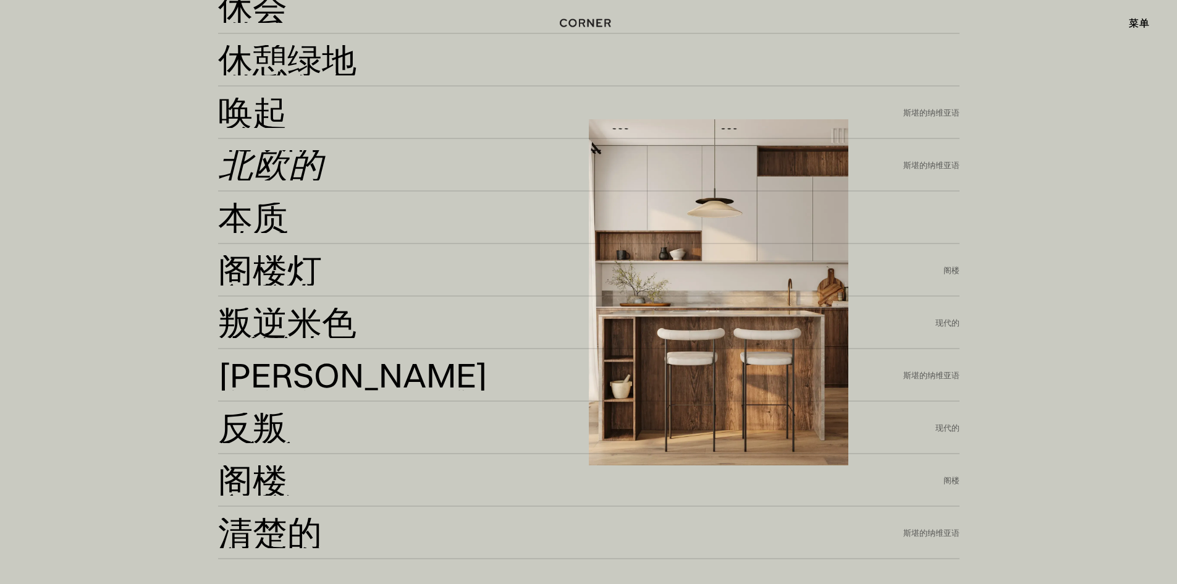
scroll to position [3140, 0]
